Goal: Find specific page/section

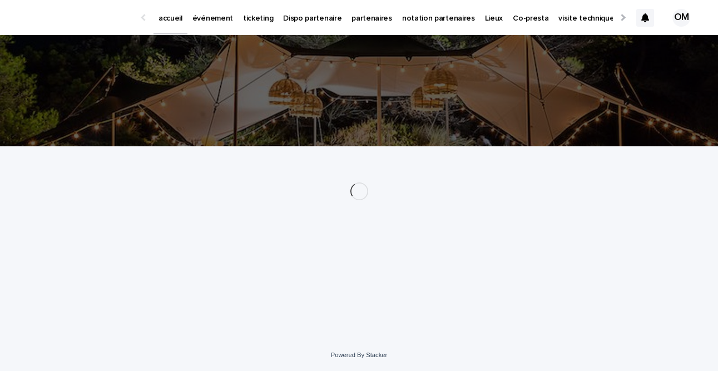
drag, startPoint x: 189, startPoint y: 25, endPoint x: 201, endPoint y: 21, distance: 13.5
click at [201, 21] on p "événement" at bounding box center [212, 11] width 41 height 23
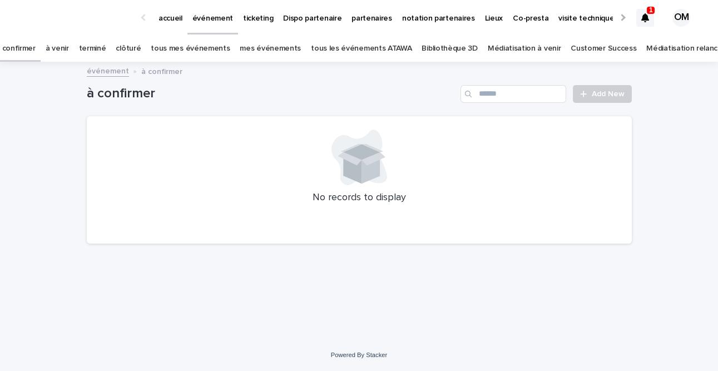
click at [344, 49] on link "tous les événements ATAWA" at bounding box center [361, 49] width 101 height 26
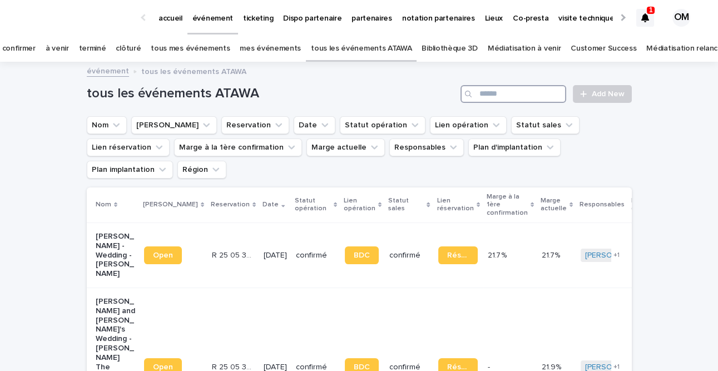
click at [483, 90] on input "Search" at bounding box center [513, 94] width 106 height 18
paste input "**********"
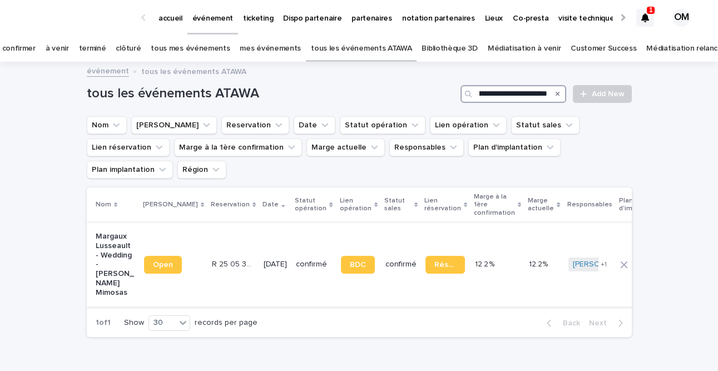
type input "**********"
click at [264, 260] on p "[DATE]" at bounding box center [275, 264] width 23 height 9
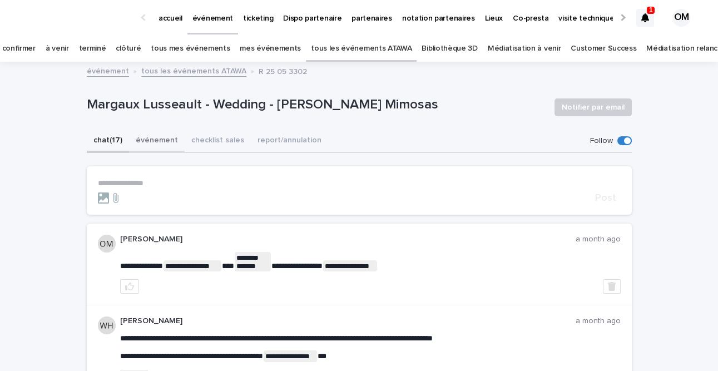
click at [148, 140] on button "événement" at bounding box center [157, 141] width 56 height 23
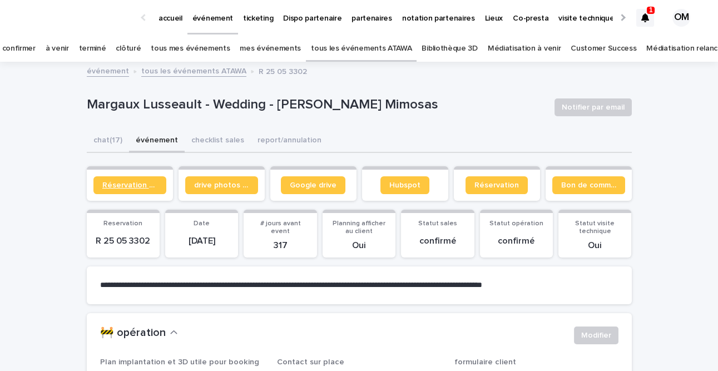
click at [115, 180] on link "Réservation client" at bounding box center [129, 185] width 73 height 18
click at [108, 141] on button "chat (17)" at bounding box center [108, 141] width 42 height 23
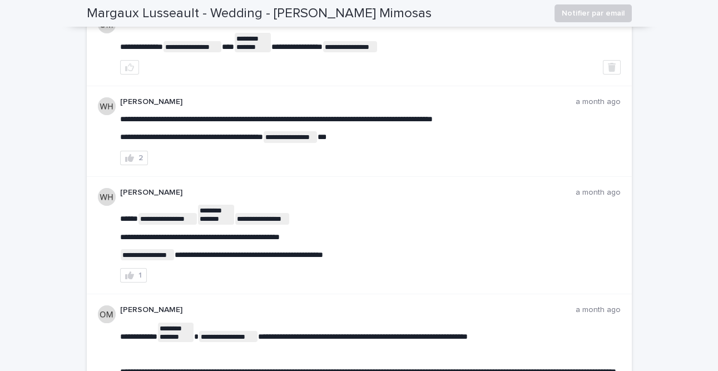
scroll to position [226, 0]
